Goal: Task Accomplishment & Management: Manage account settings

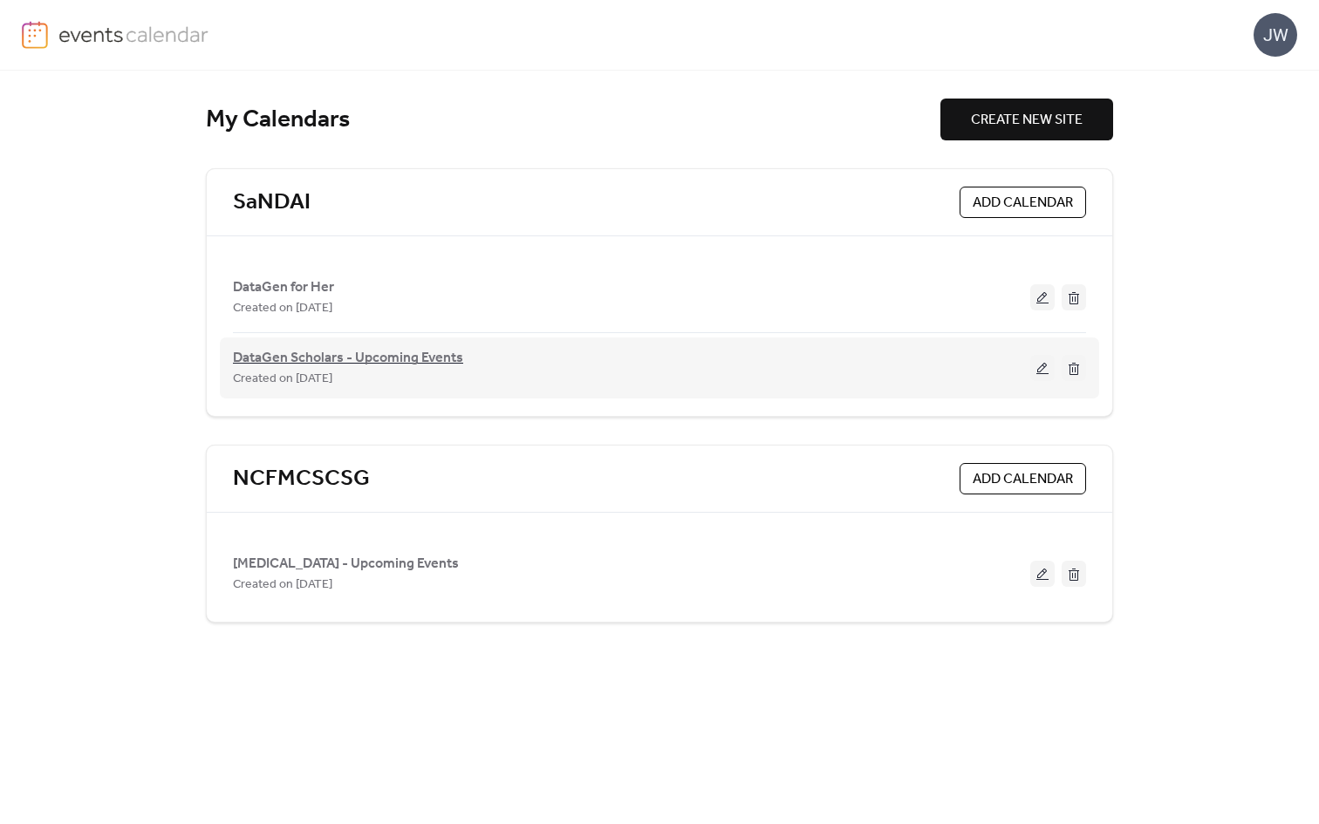
click at [303, 362] on span "DataGen Scholars - Upcoming Events" at bounding box center [348, 358] width 230 height 21
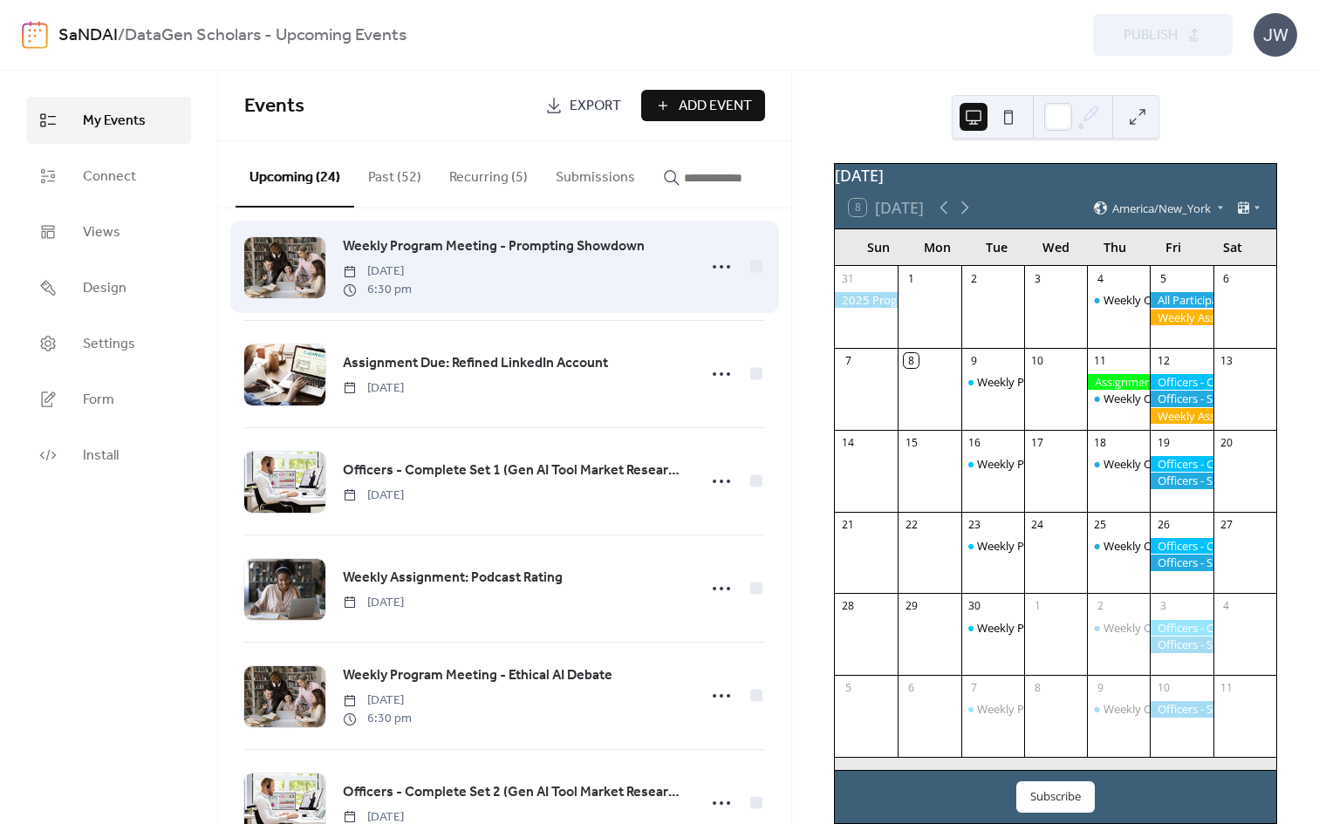
scroll to position [10, 0]
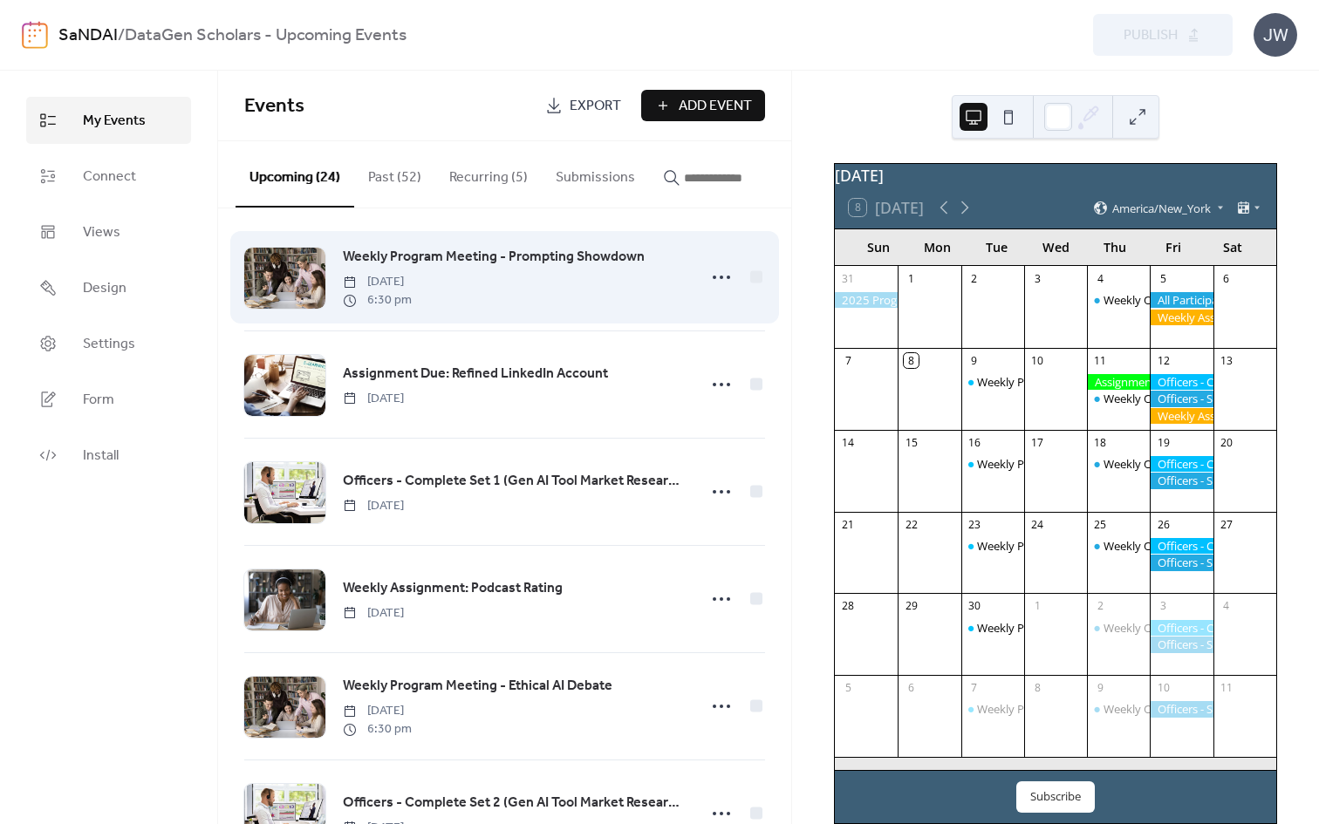
click at [457, 261] on span "Weekly Program Meeting - Prompting Showdown" at bounding box center [494, 257] width 302 height 21
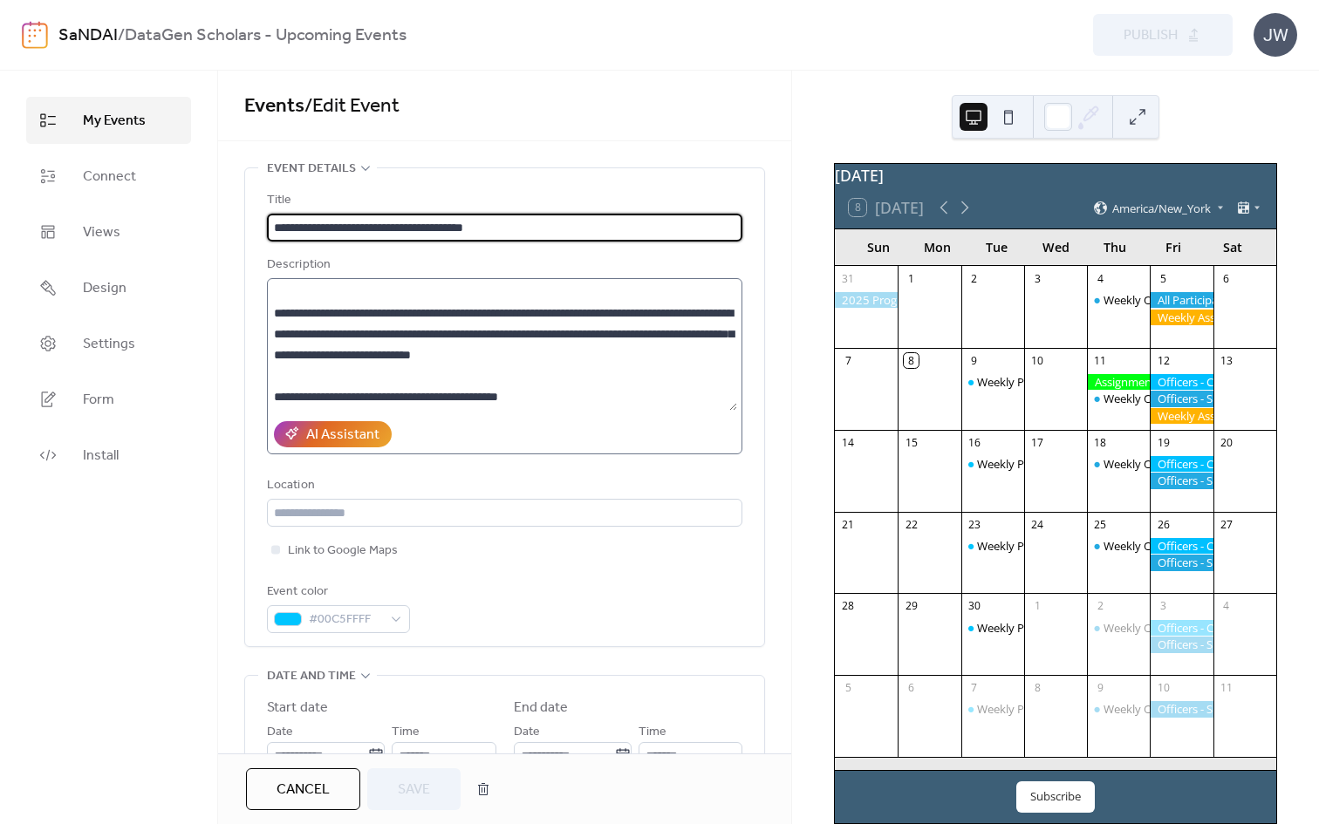
scroll to position [230, 0]
click at [163, 128] on link "My Events" at bounding box center [108, 120] width 165 height 47
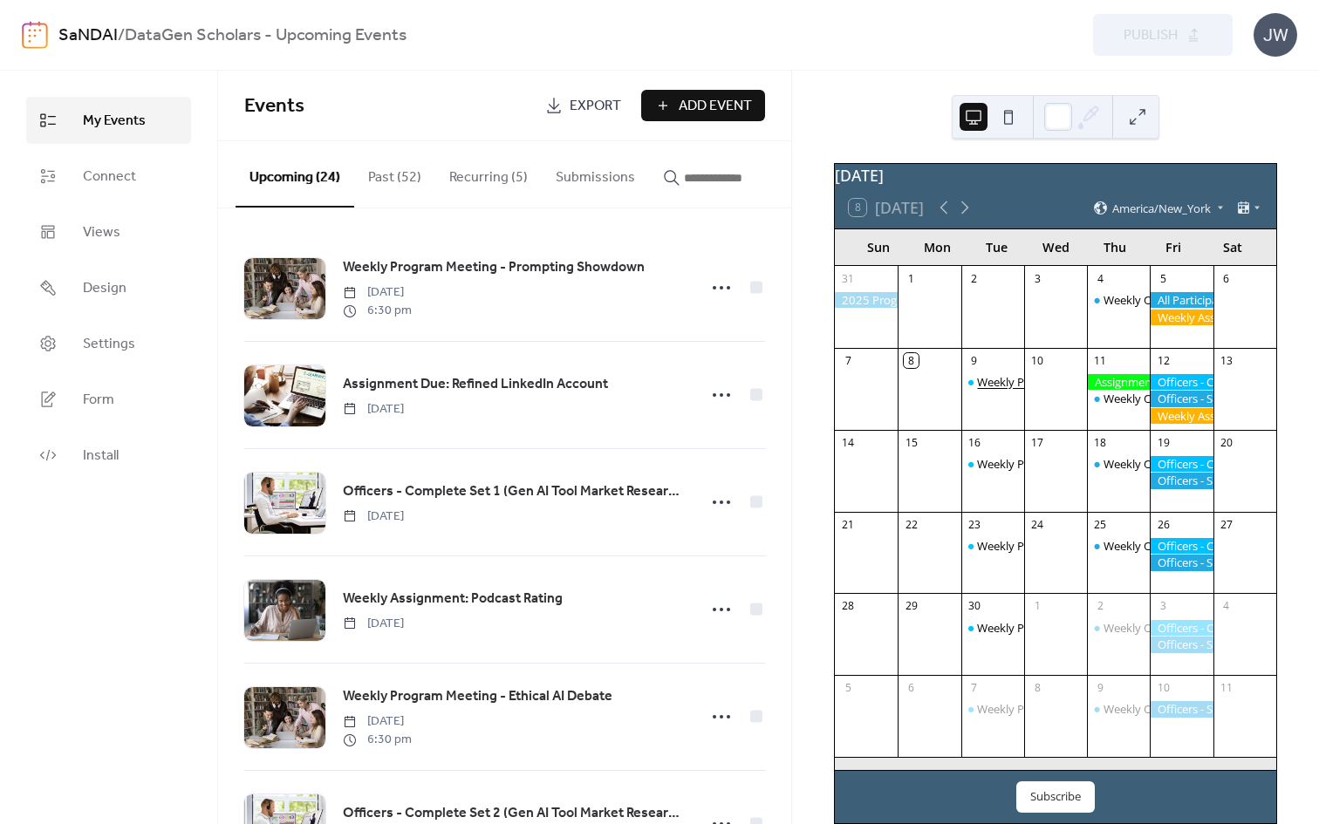
click at [996, 390] on div "Weekly Program Meeting - Prompting Showdown" at bounding box center [1105, 382] width 256 height 16
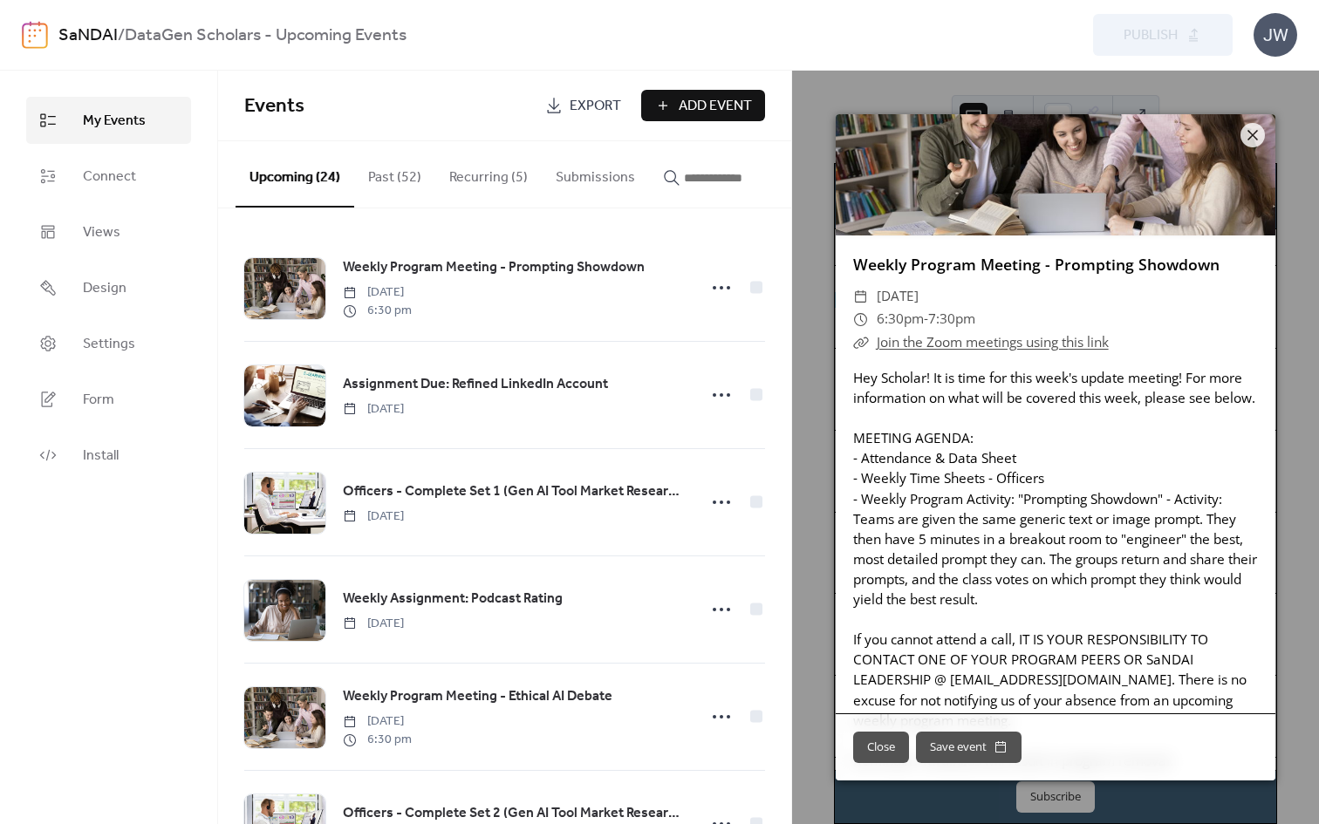
scroll to position [190, 0]
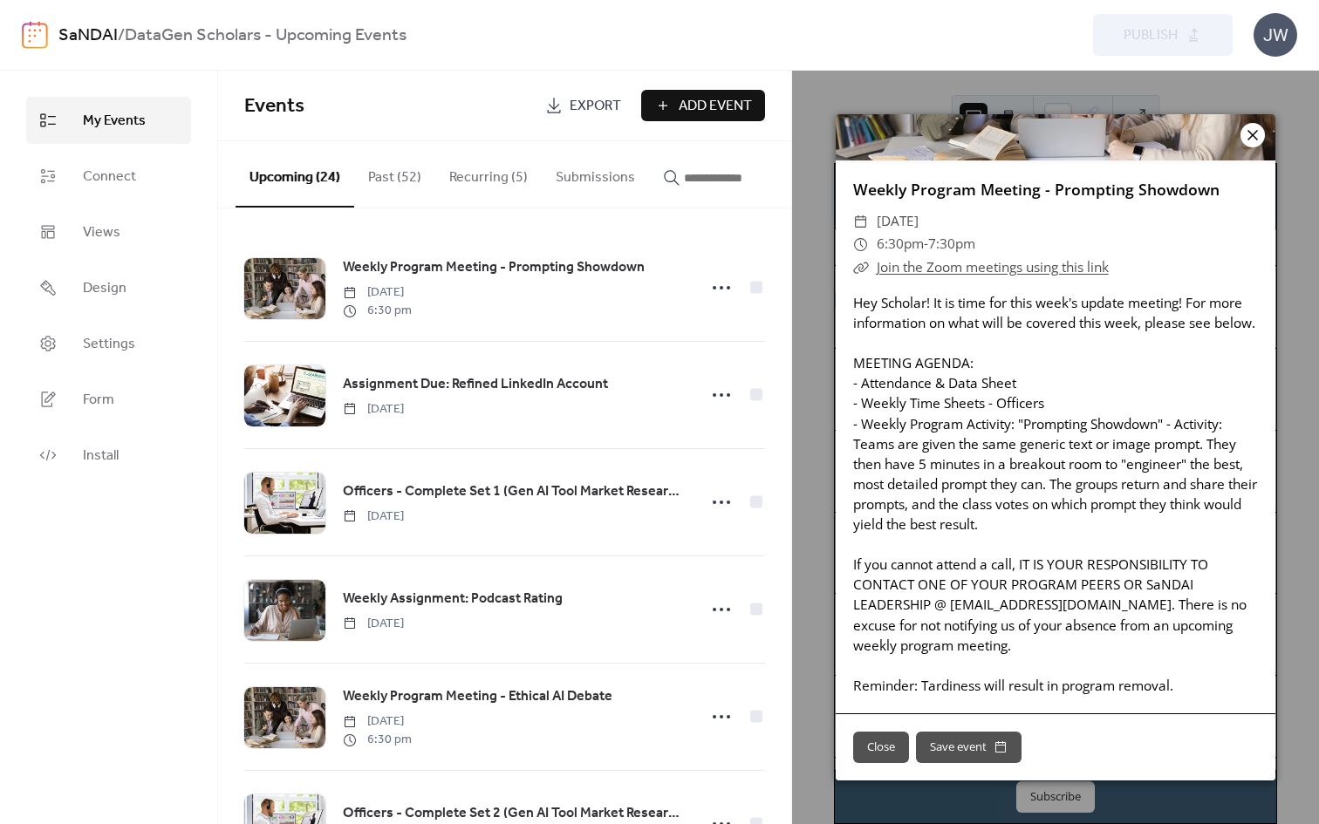
click at [1245, 129] on icon at bounding box center [1252, 135] width 21 height 21
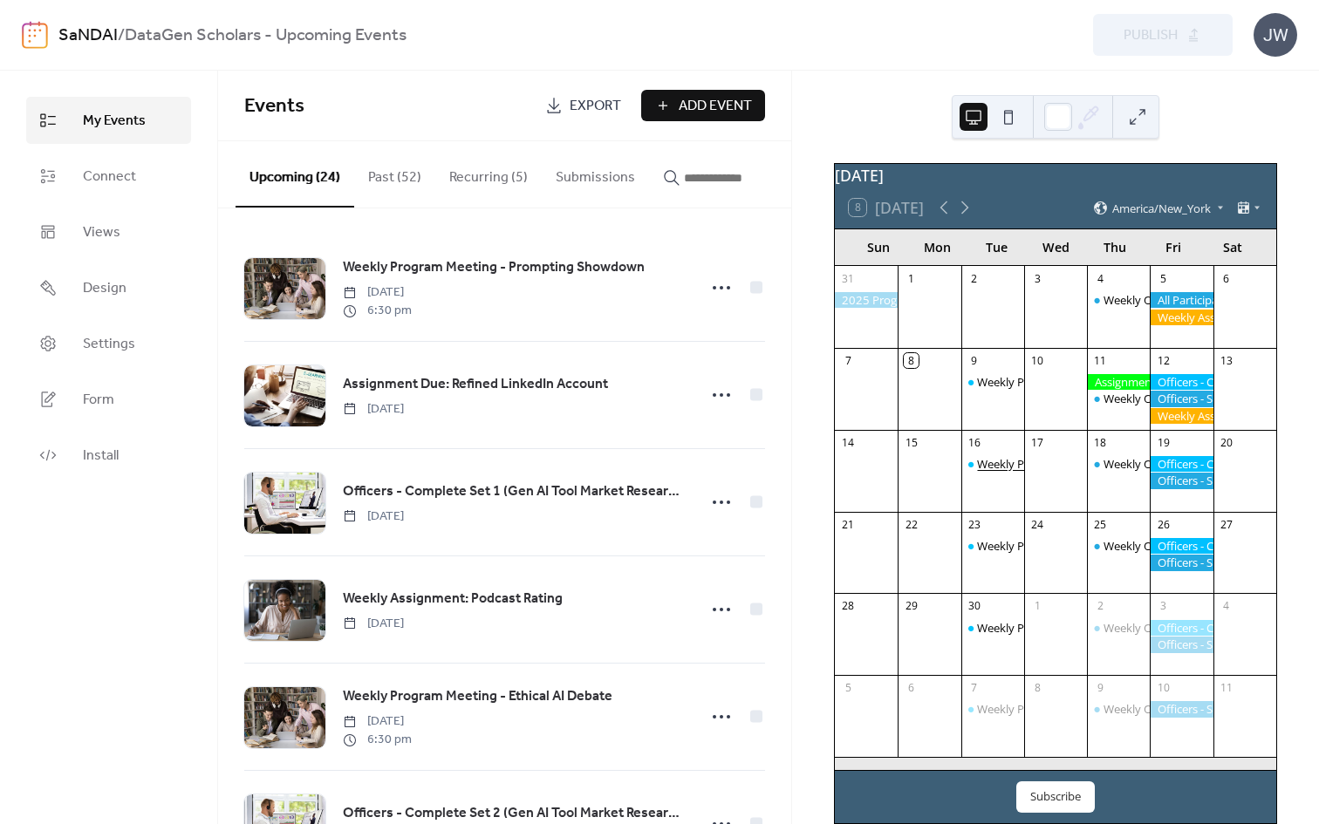
click at [992, 472] on div "Weekly Program Meeting - Ethical AI Debate" at bounding box center [1091, 464] width 228 height 16
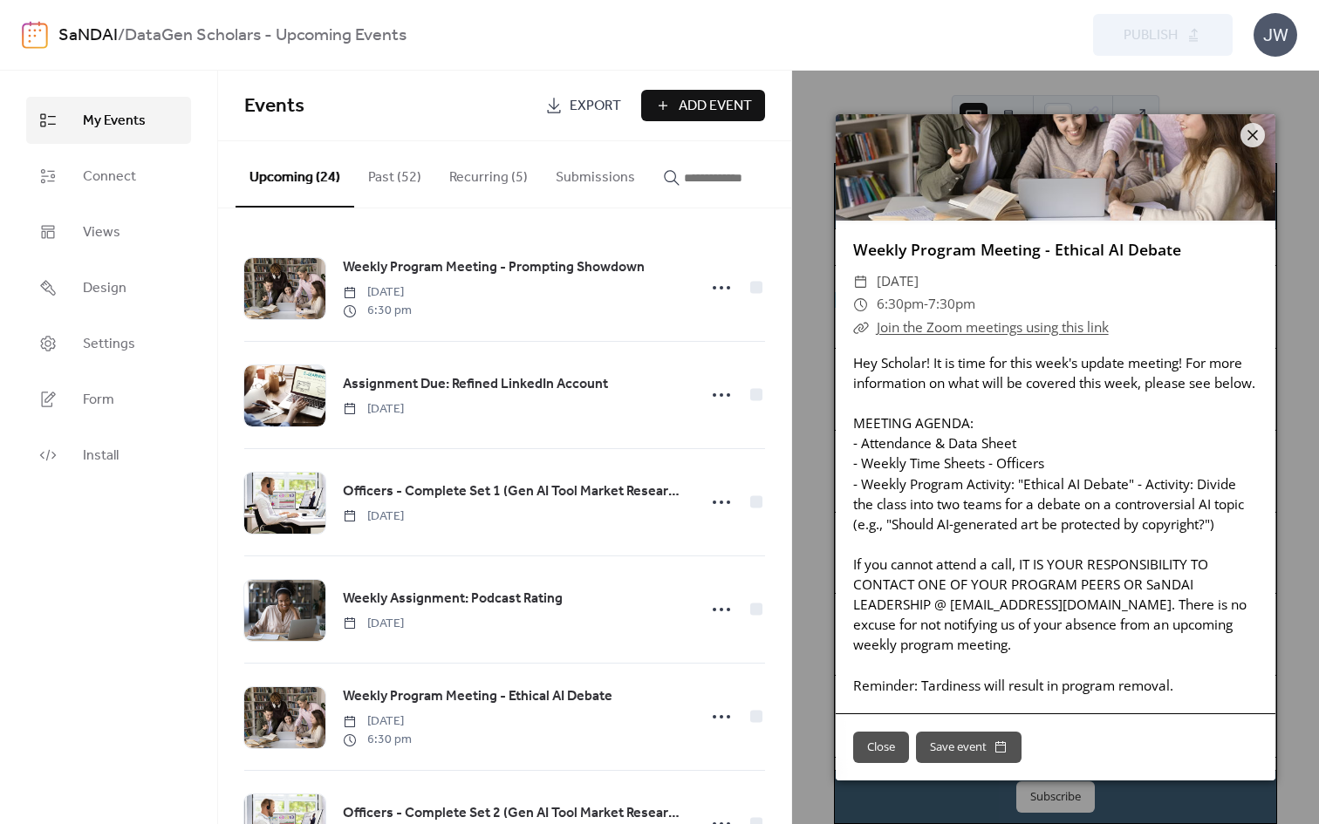
scroll to position [130, 0]
click at [1255, 129] on icon at bounding box center [1252, 135] width 21 height 21
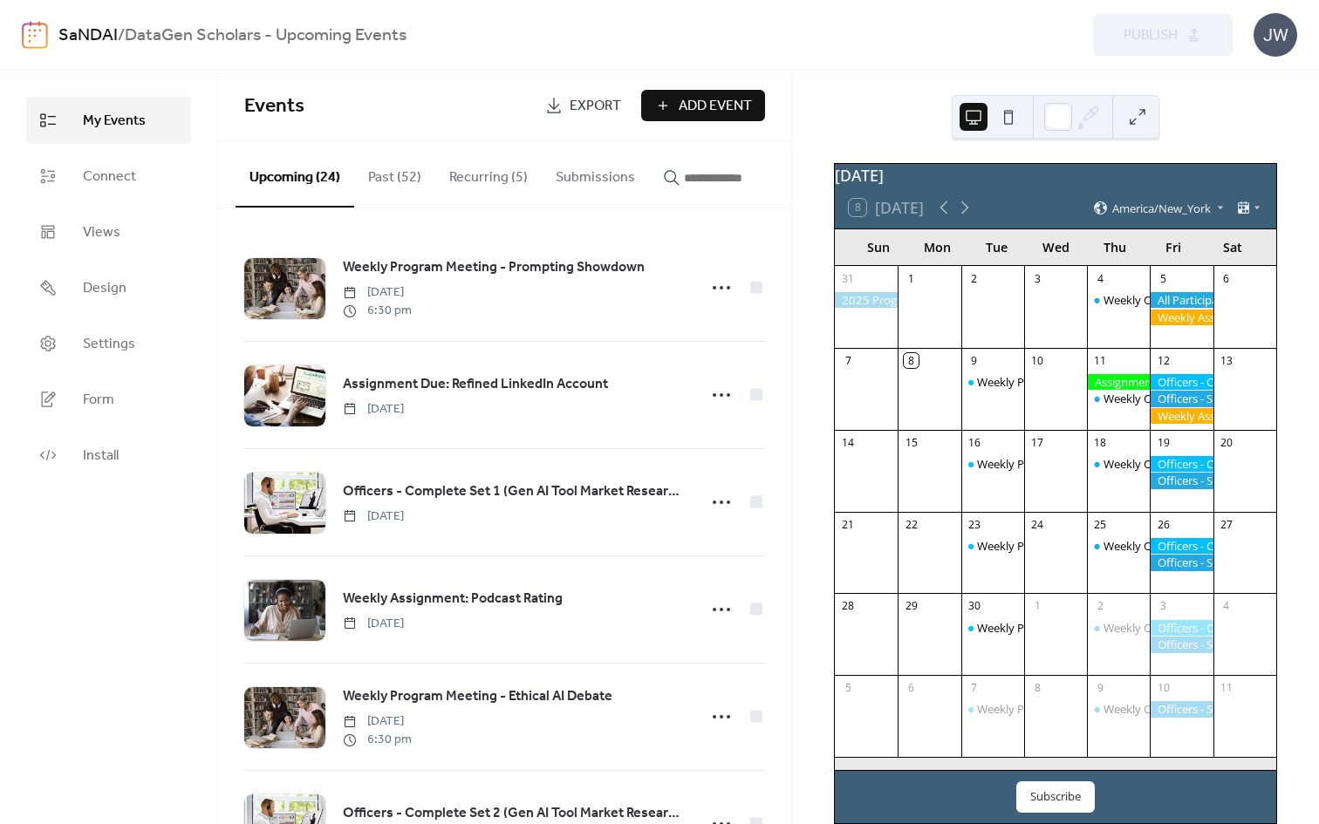
click at [999, 292] on div "2" at bounding box center [992, 279] width 63 height 26
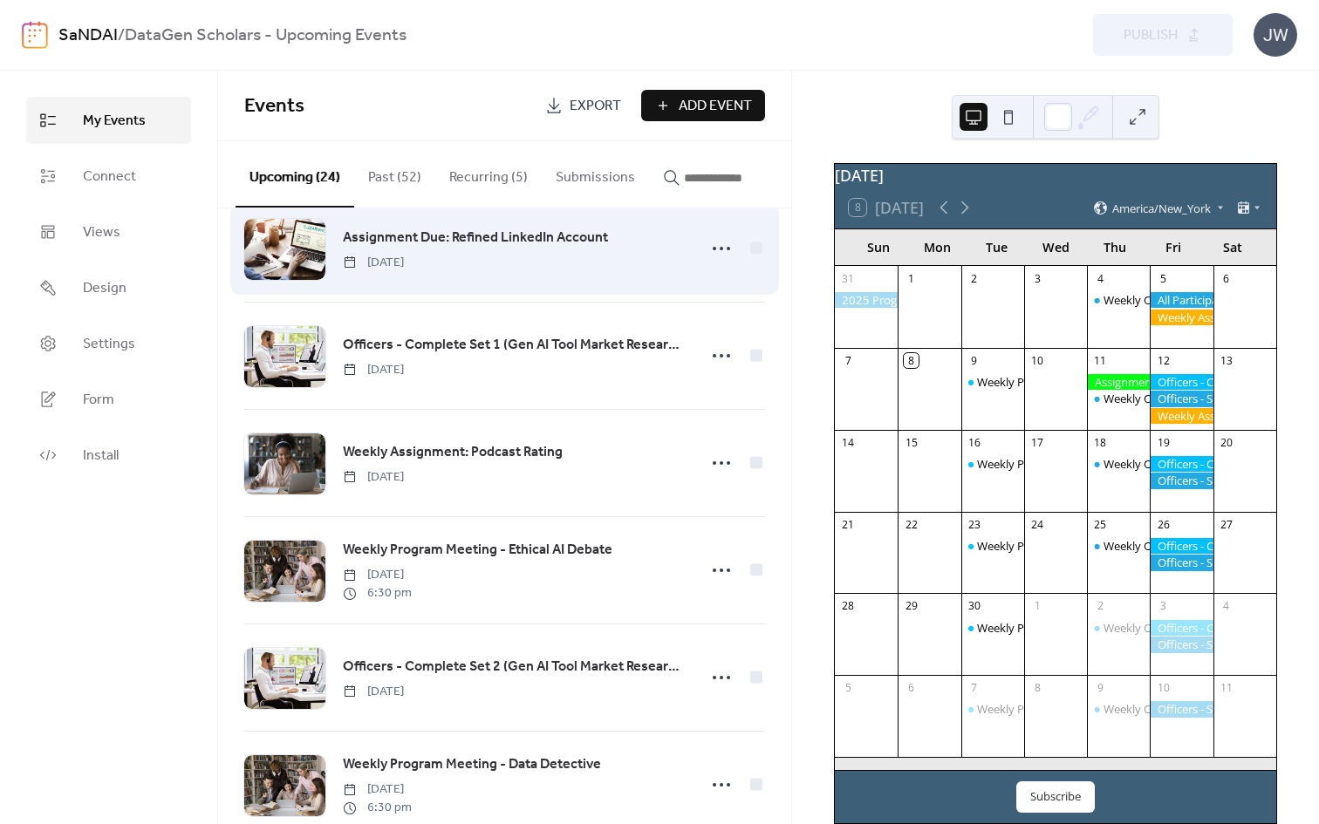
scroll to position [0, 0]
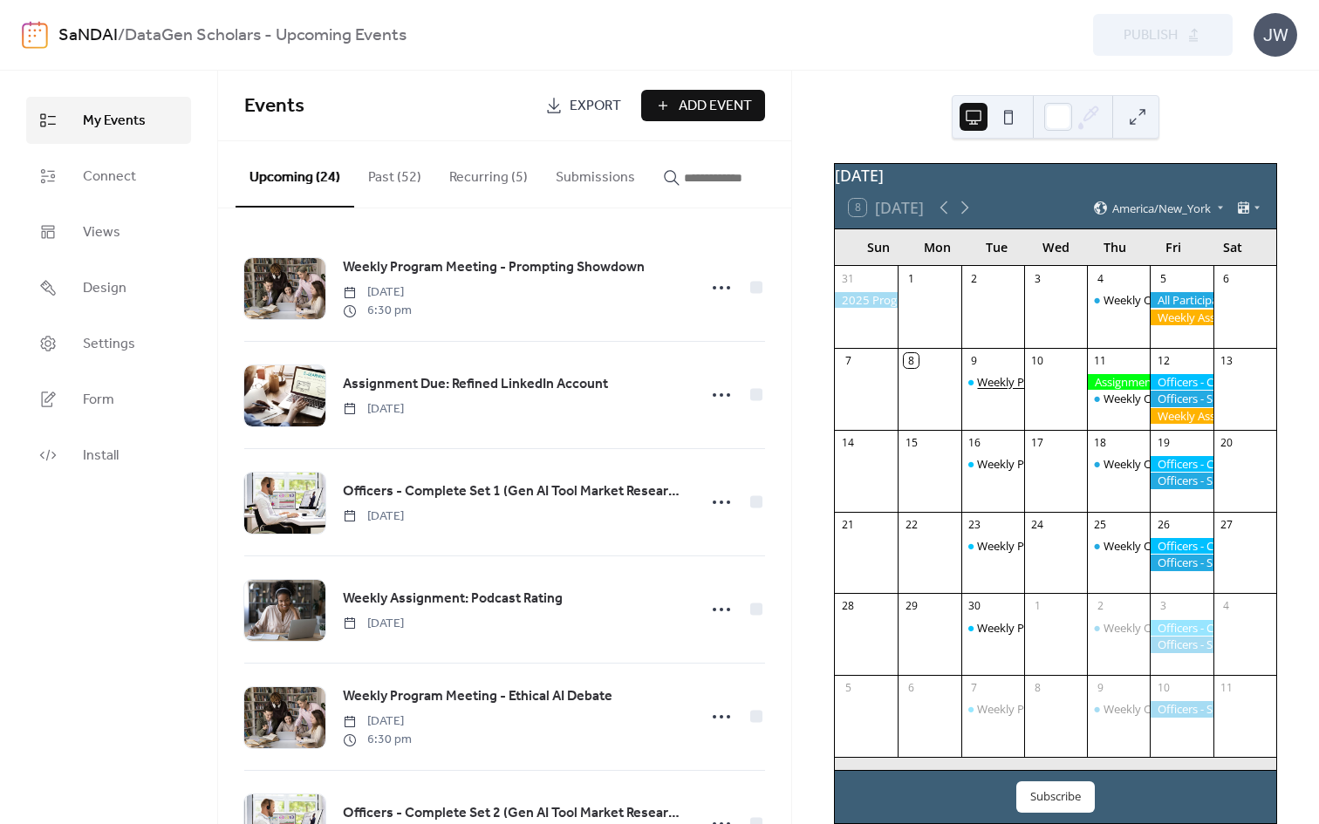
click at [995, 390] on div "Weekly Program Meeting - Prompting Showdown" at bounding box center [1105, 382] width 256 height 16
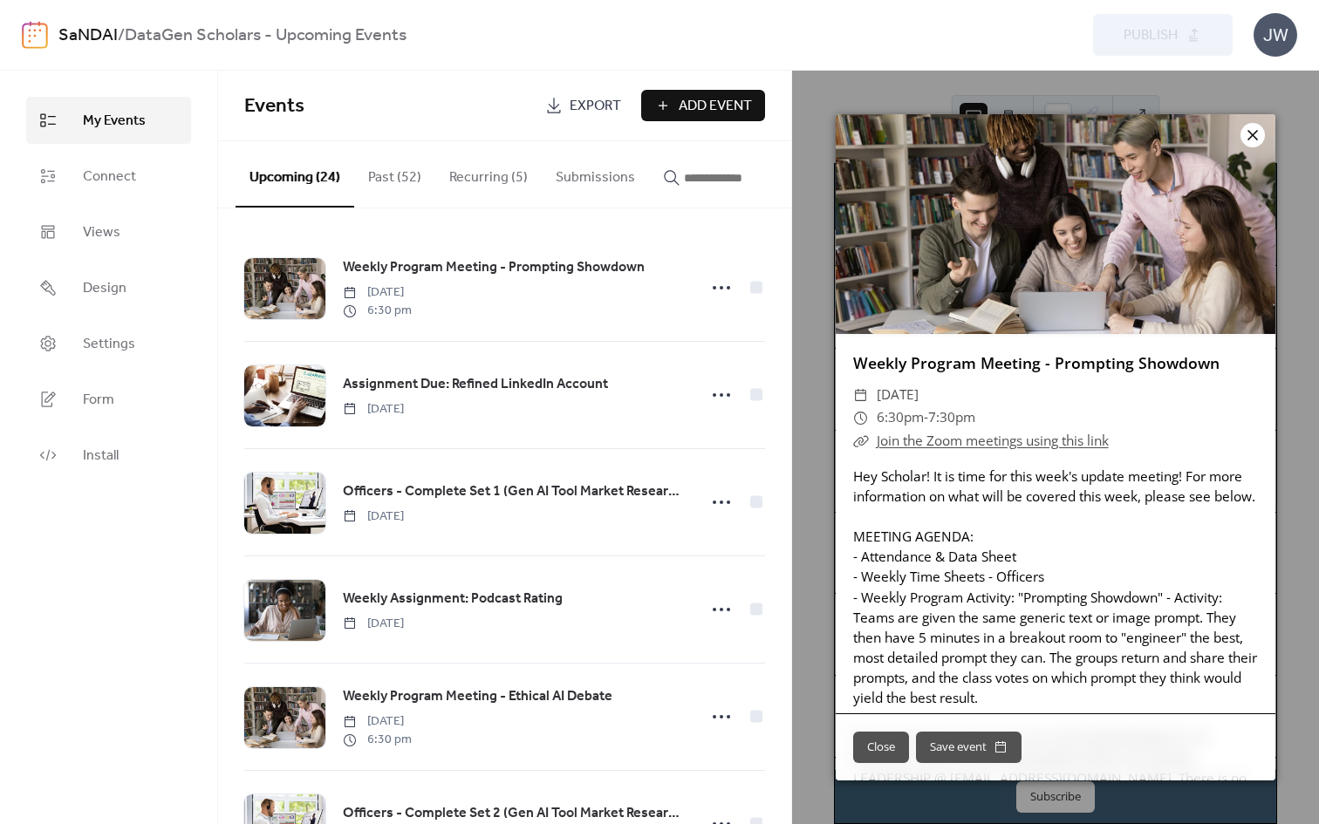
click at [1247, 130] on icon at bounding box center [1252, 135] width 10 height 10
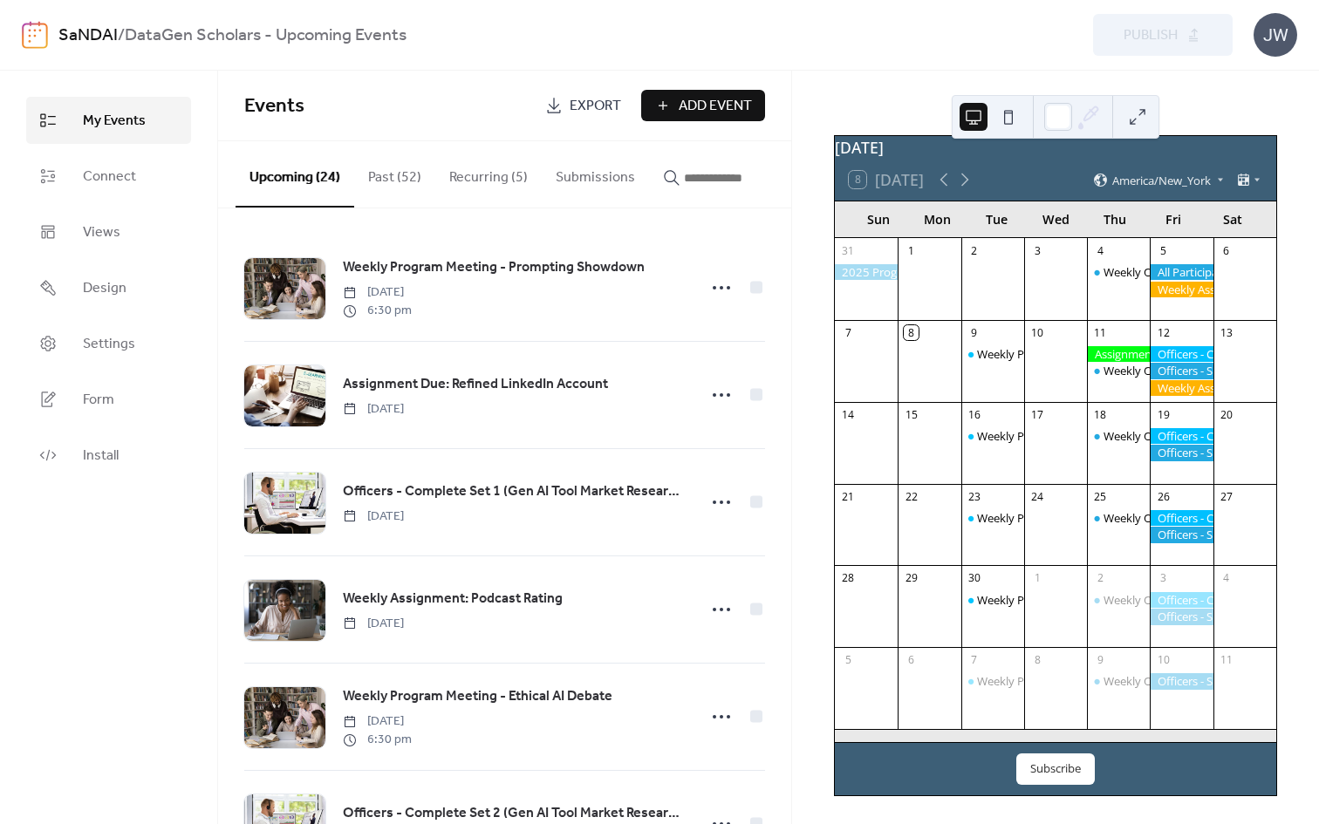
scroll to position [38, 0]
click at [999, 354] on div "Weekly Program Meeting - Prompting Showdown" at bounding box center [1105, 354] width 256 height 16
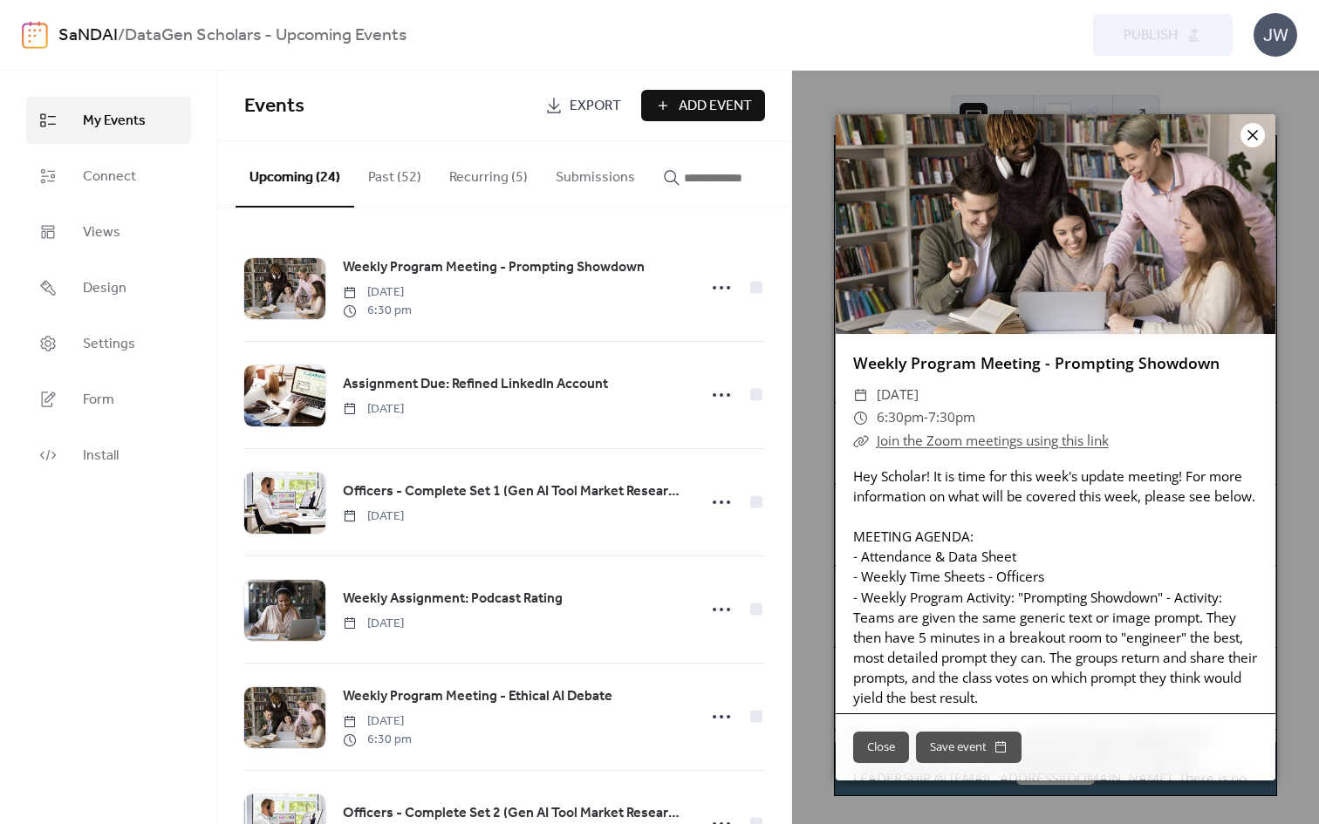
click at [1254, 134] on icon at bounding box center [1252, 135] width 21 height 21
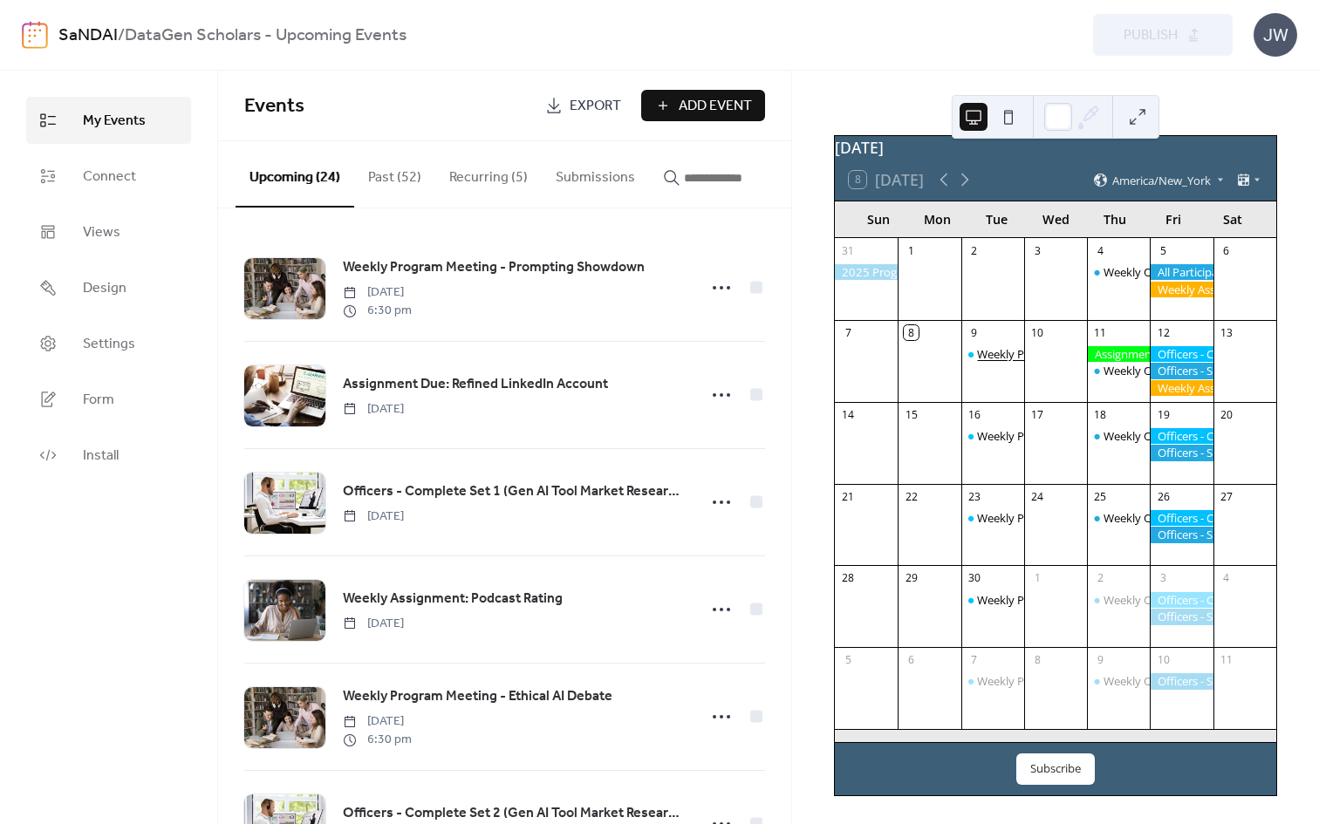
click at [1004, 355] on div "Weekly Program Meeting - Prompting Showdown" at bounding box center [1105, 354] width 256 height 16
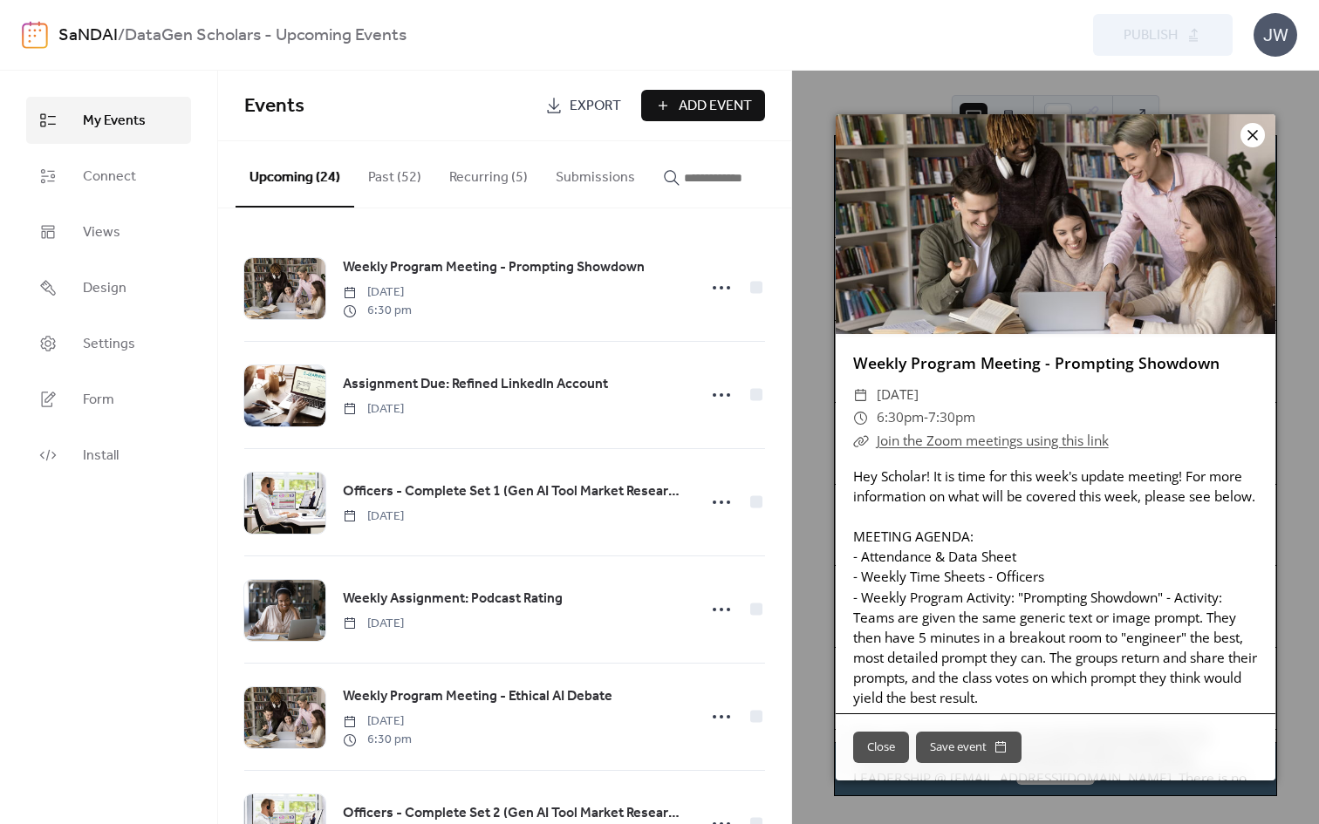
click at [1262, 139] on icon at bounding box center [1252, 135] width 21 height 21
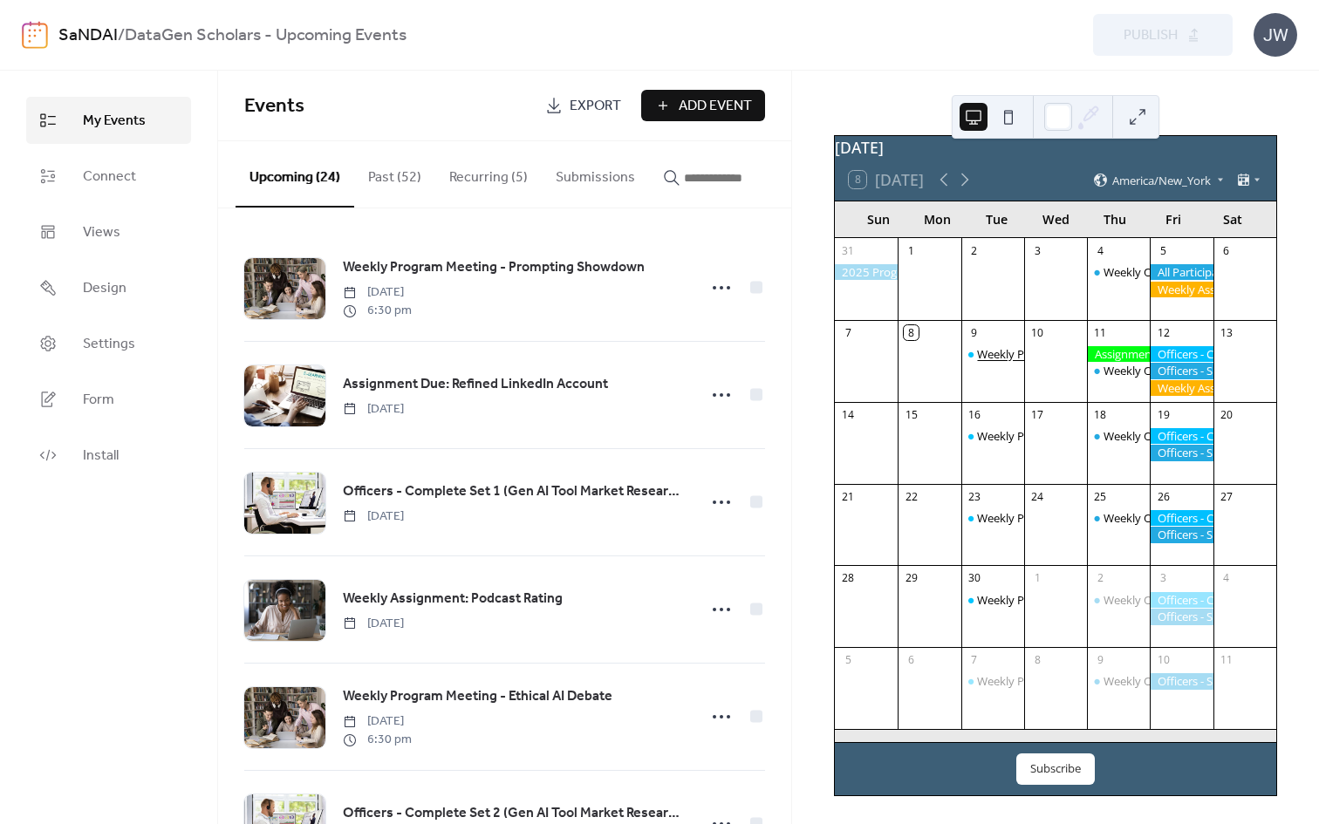
click at [1008, 351] on div "Weekly Program Meeting - Prompting Showdown" at bounding box center [1105, 354] width 256 height 16
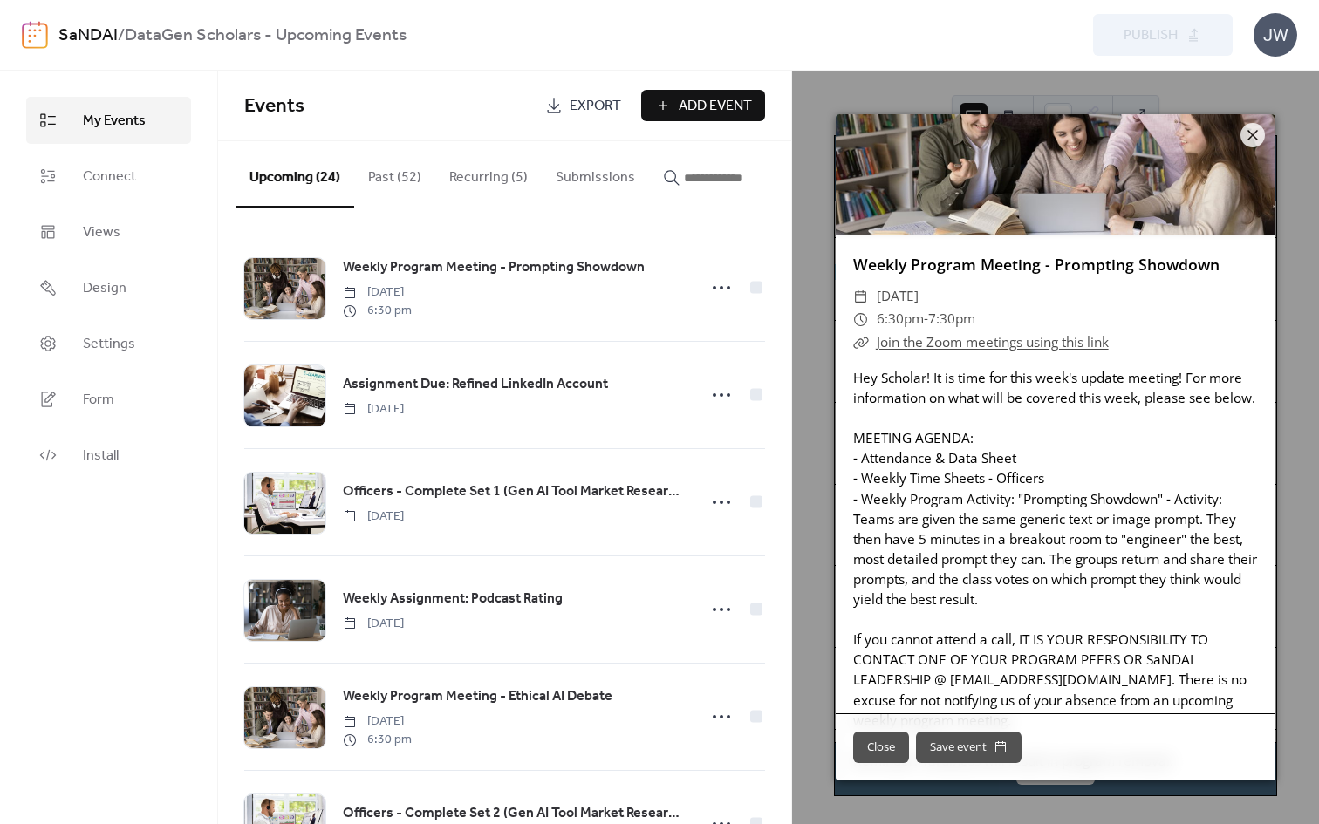
scroll to position [190, 0]
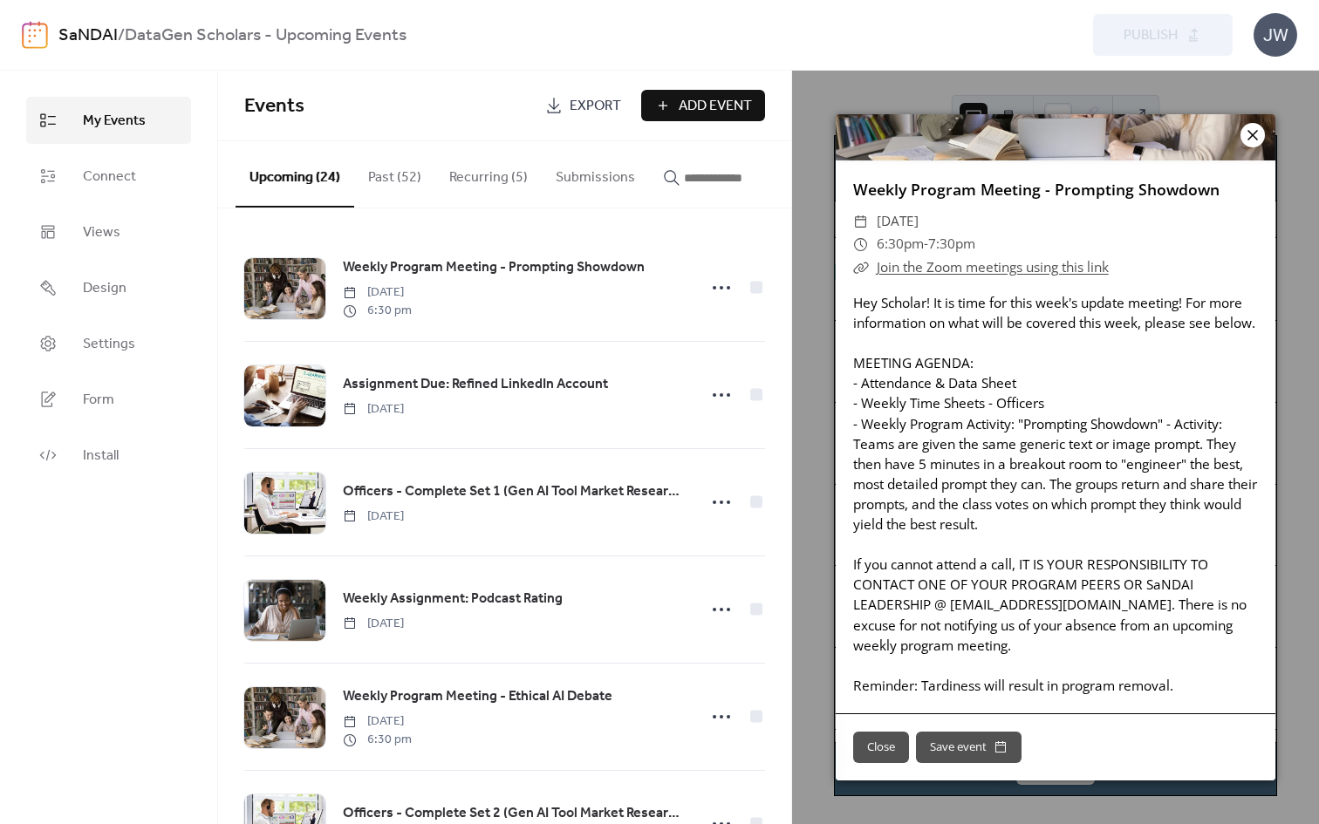
click at [1250, 134] on icon at bounding box center [1252, 135] width 21 height 21
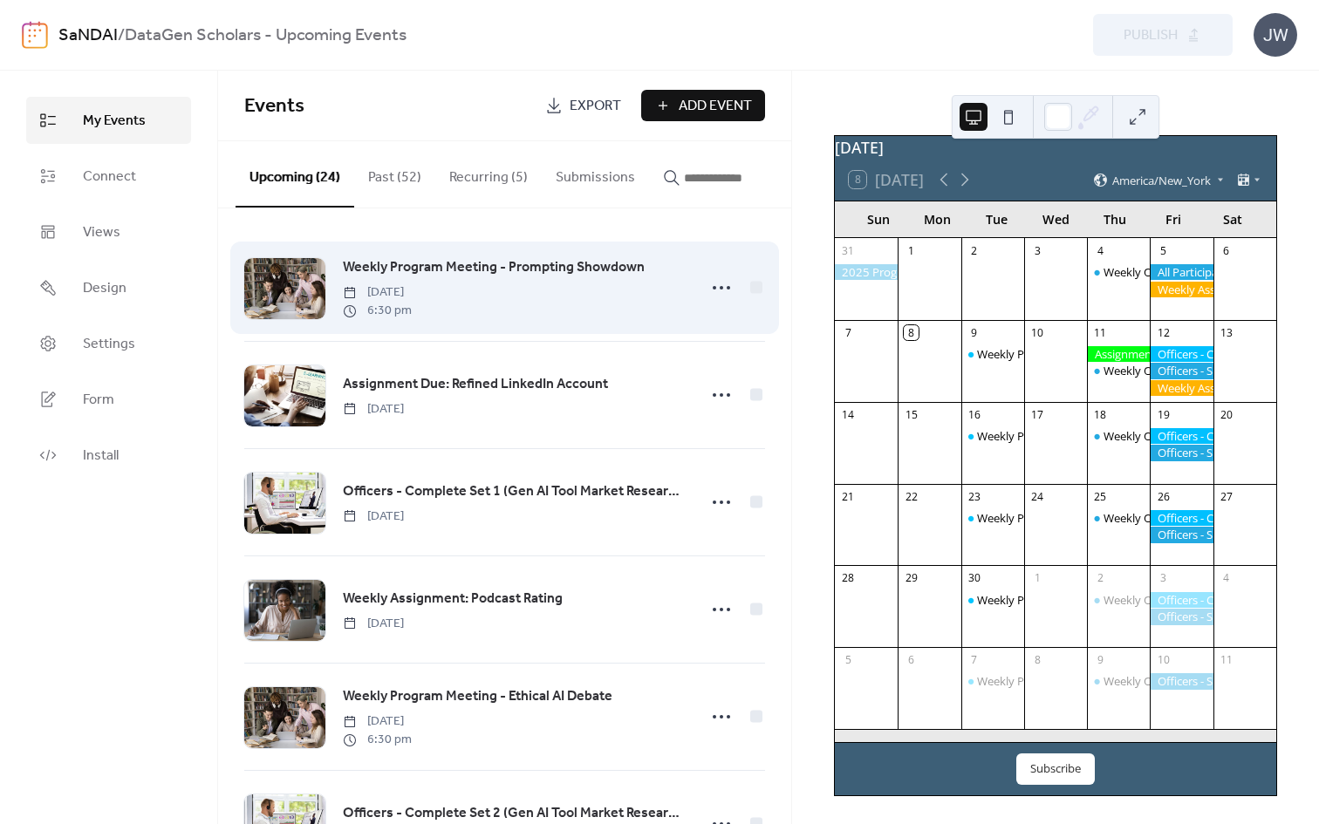
click at [496, 268] on span "Weekly Program Meeting - Prompting Showdown" at bounding box center [494, 267] width 302 height 21
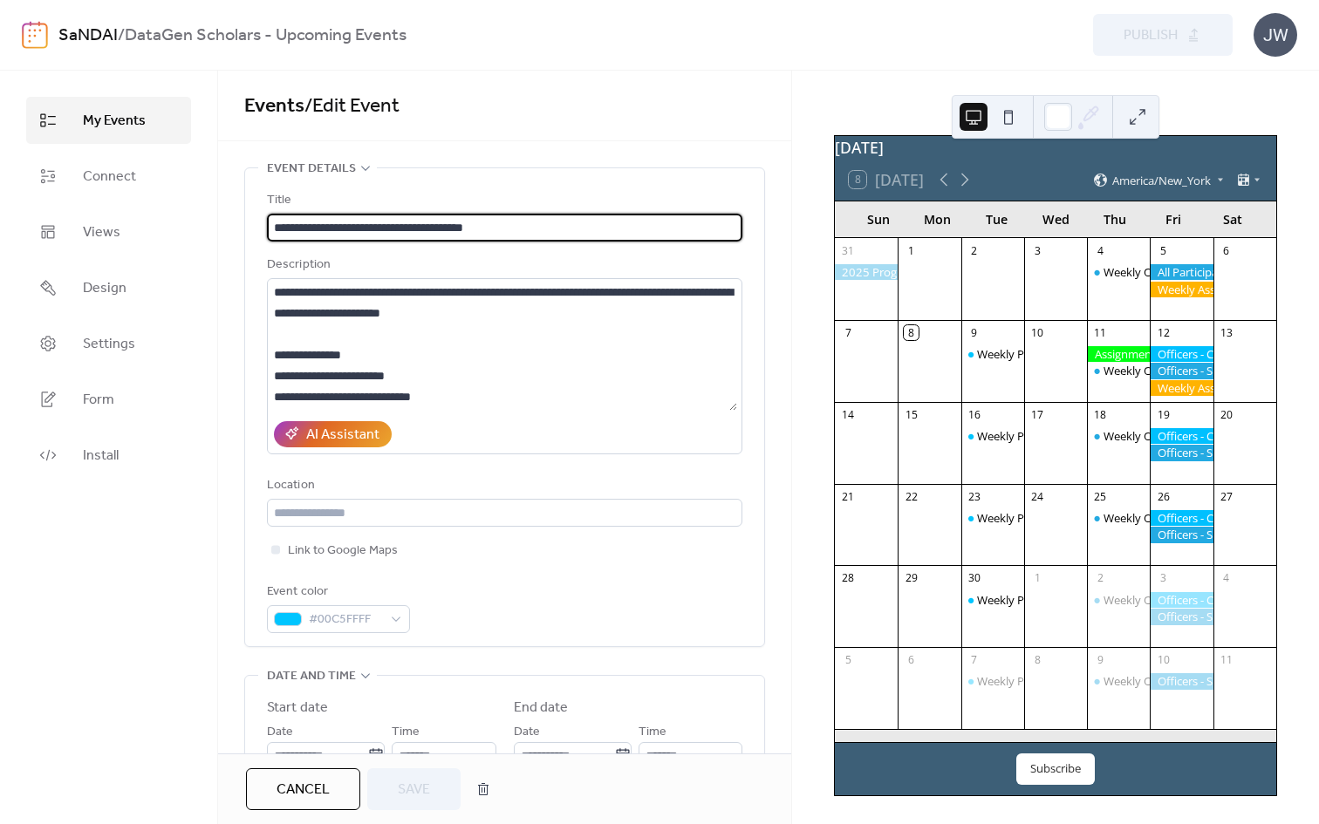
scroll to position [1, 0]
drag, startPoint x: 416, startPoint y: 233, endPoint x: 592, endPoint y: 242, distance: 176.4
click at [592, 242] on div "**********" at bounding box center [504, 411] width 475 height 443
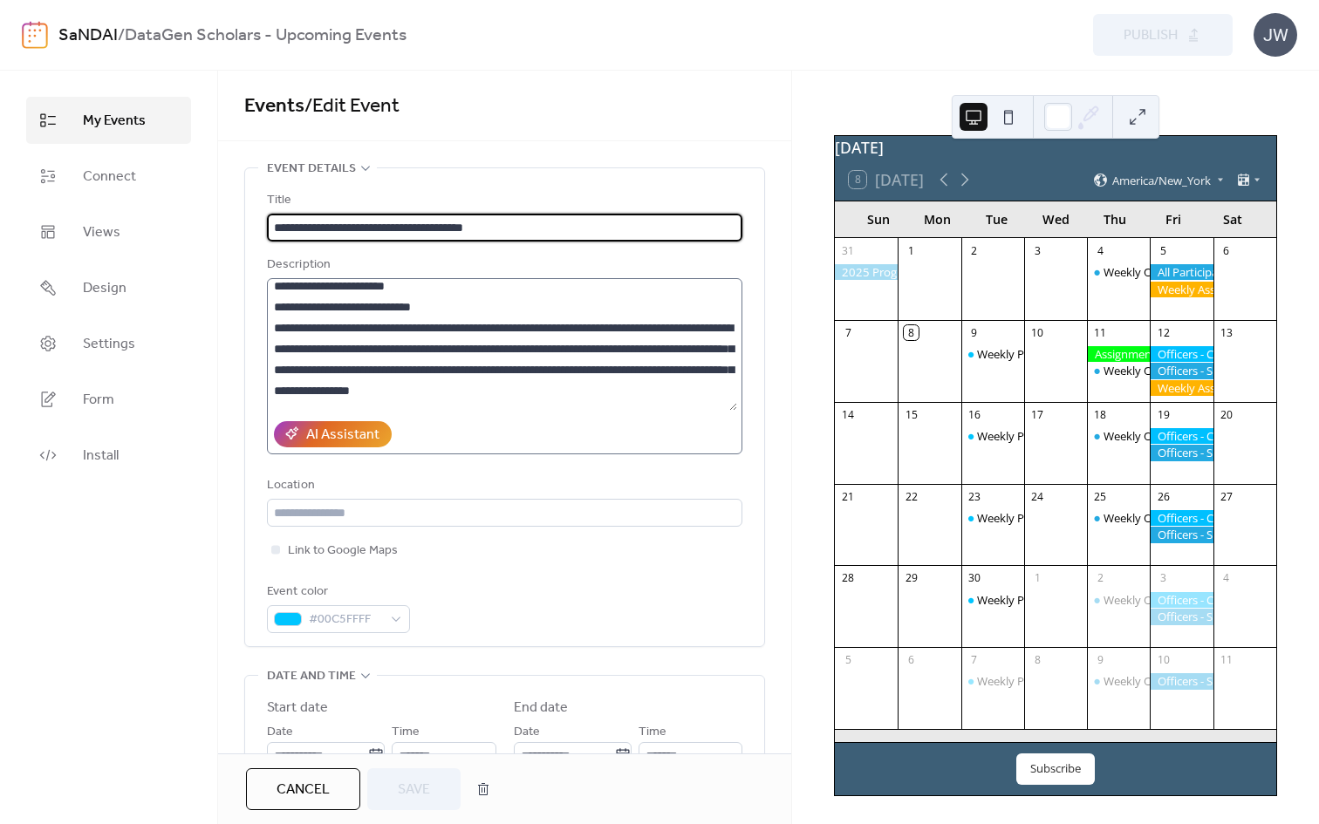
scroll to position [100, 0]
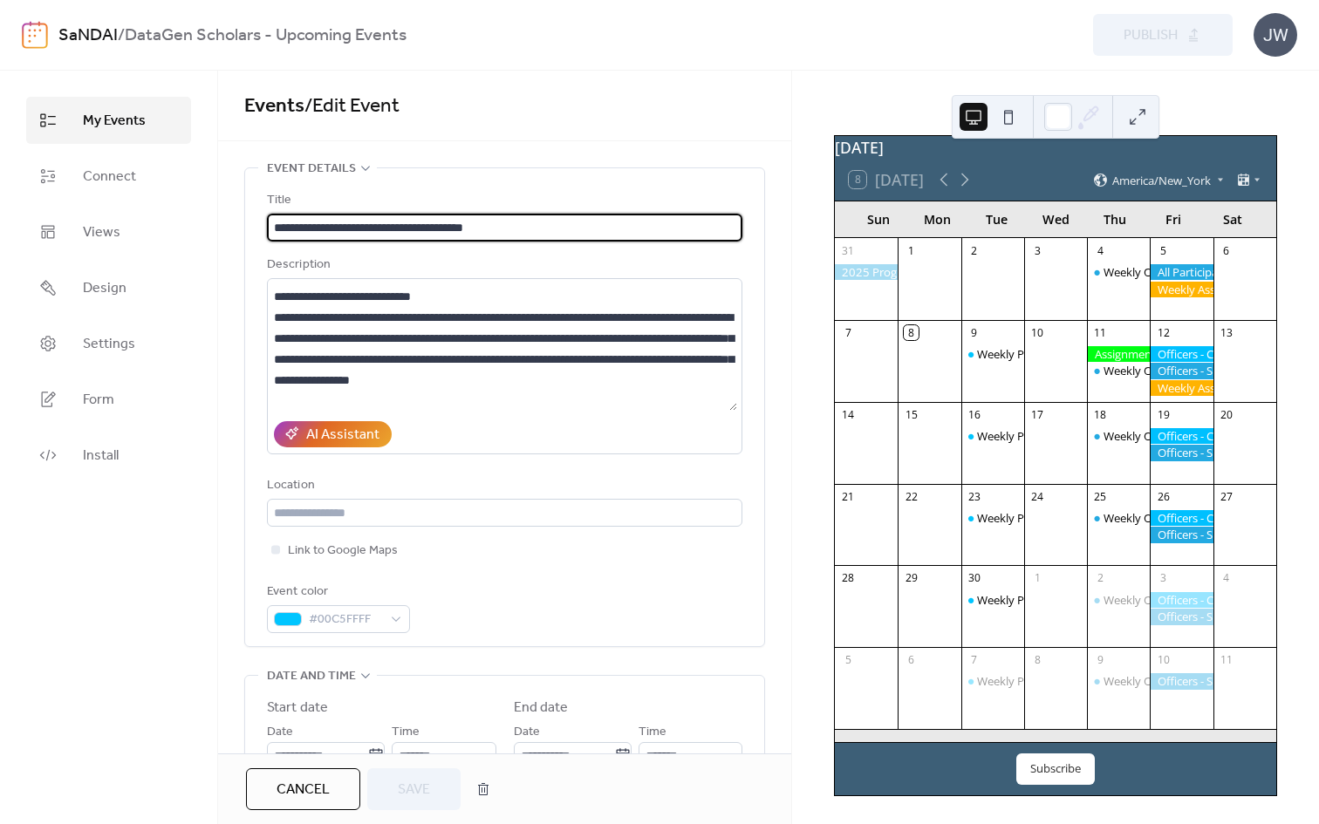
click at [304, 774] on button "Cancel" at bounding box center [303, 789] width 114 height 42
